Goal: Find specific page/section: Find specific page/section

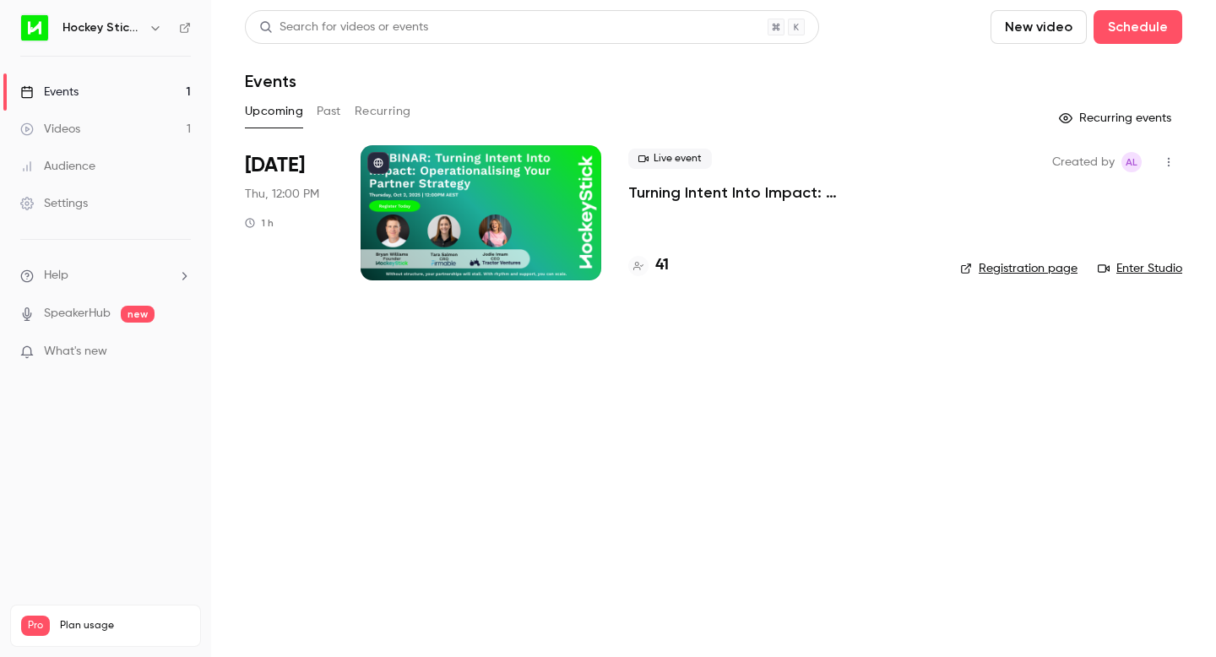
click at [113, 91] on link "Events 1" at bounding box center [105, 91] width 211 height 37
click at [663, 273] on h4 "41" at bounding box center [662, 265] width 14 height 23
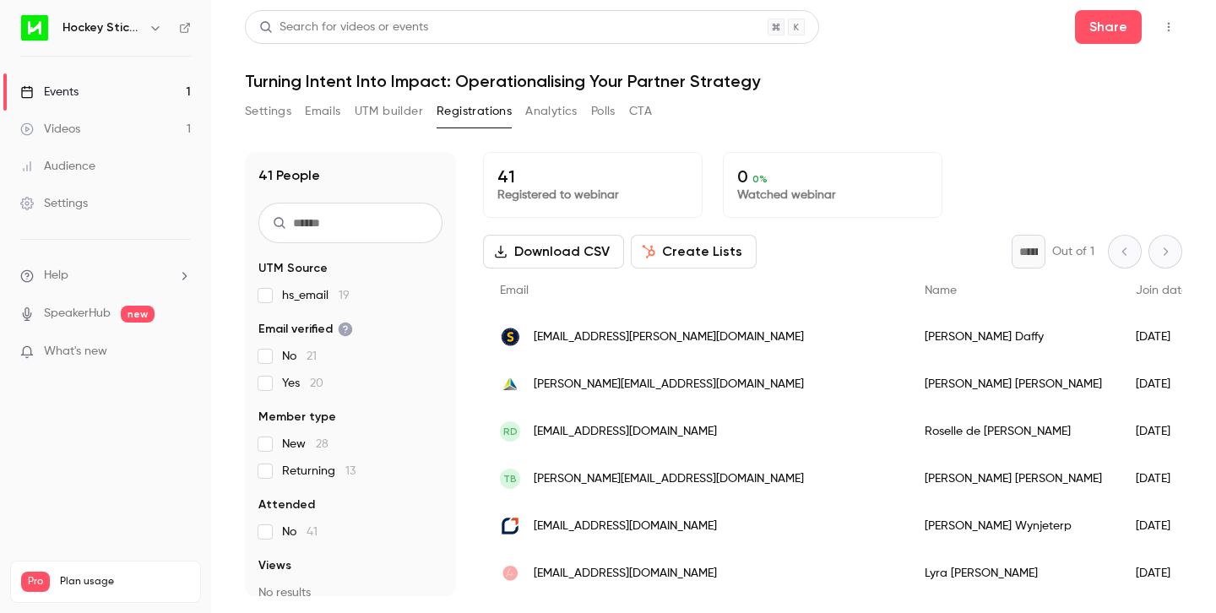
click at [70, 94] on div "Events" at bounding box center [49, 92] width 58 height 17
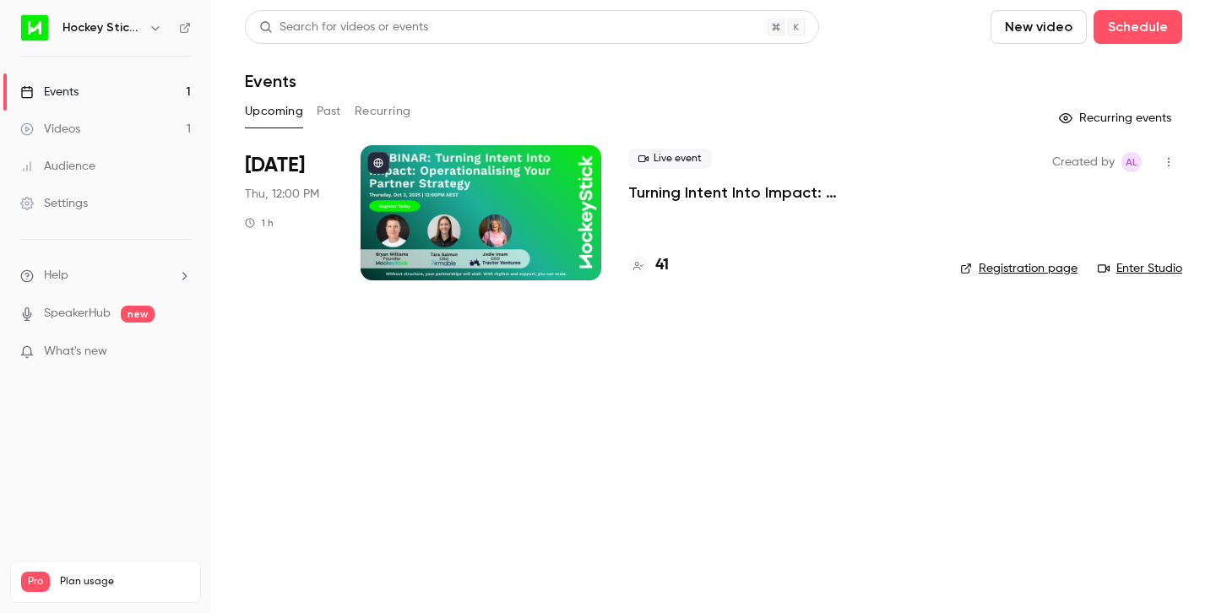
click at [455, 206] on div at bounding box center [481, 212] width 241 height 135
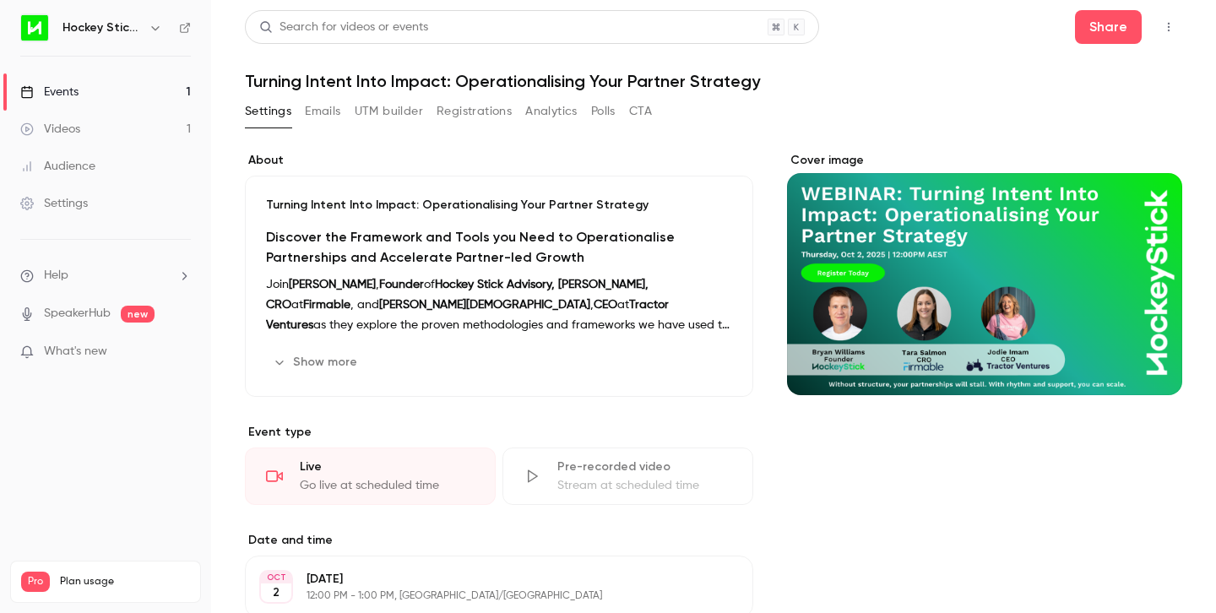
click at [322, 361] on button "Show more" at bounding box center [316, 362] width 101 height 27
